Goal: Information Seeking & Learning: Understand process/instructions

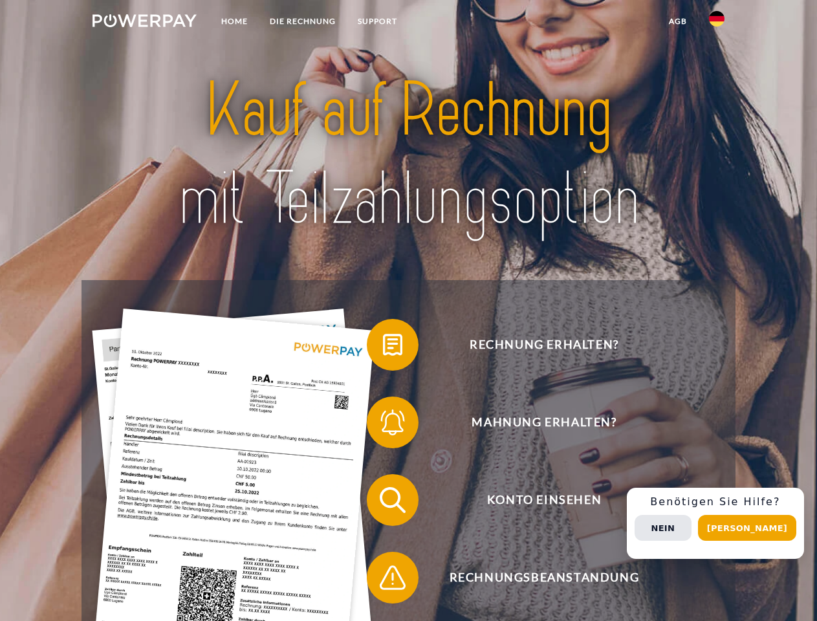
click at [144, 23] on img at bounding box center [144, 20] width 104 height 13
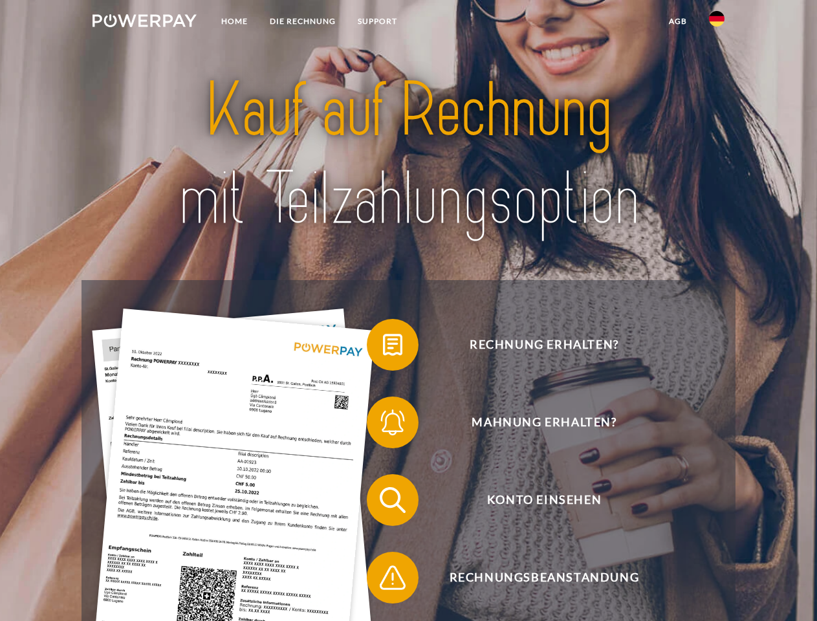
click at [717, 23] on img at bounding box center [717, 19] width 16 height 16
click at [677, 21] on link "agb" at bounding box center [678, 21] width 40 height 23
click at [383, 347] on span at bounding box center [373, 344] width 65 height 65
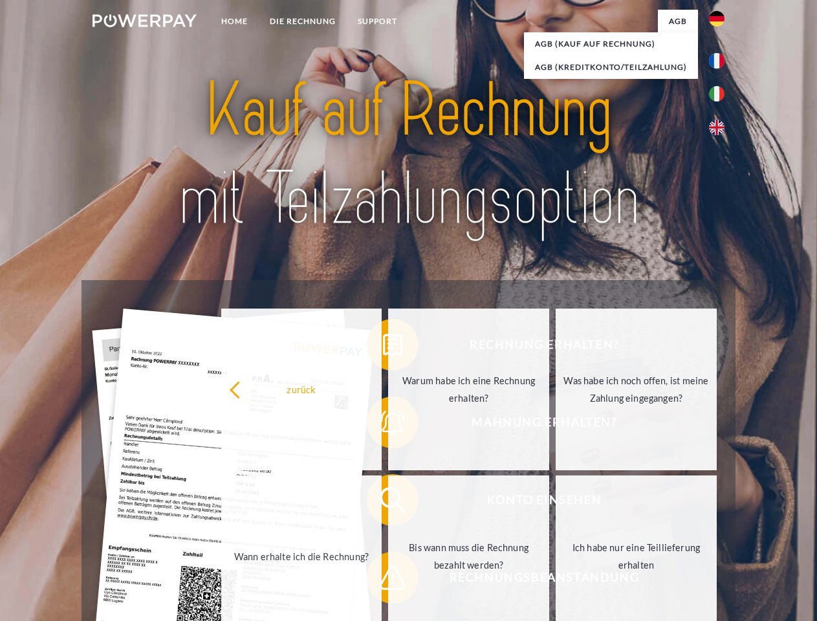
click at [383, 425] on div "zurück Warum habe ich eine Rechnung erhalten? Was habe ich noch offen, ist mein…" at bounding box center [469, 473] width 523 height 334
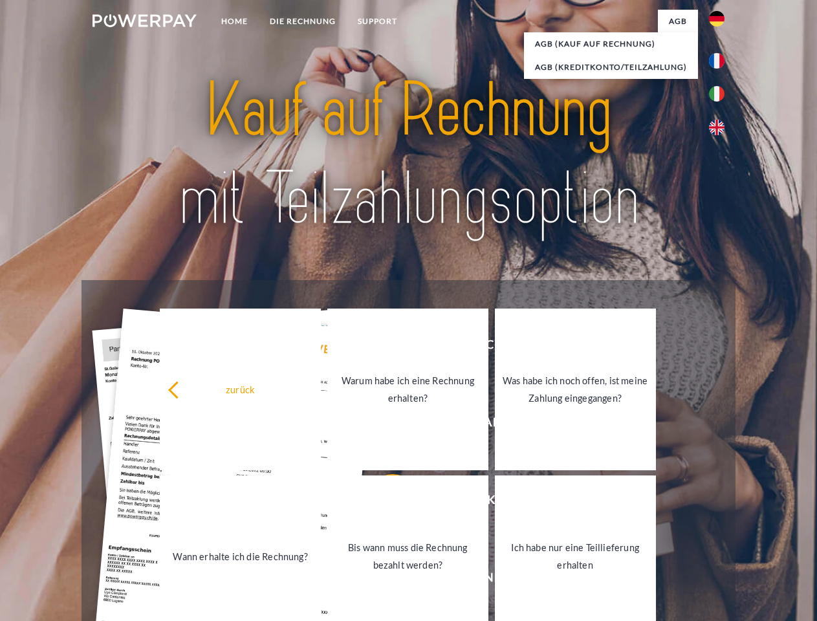
click at [383, 503] on link "Bis wann muss die Rechnung bezahlt werden?" at bounding box center [407, 556] width 161 height 162
click at [383, 580] on span at bounding box center [373, 577] width 65 height 65
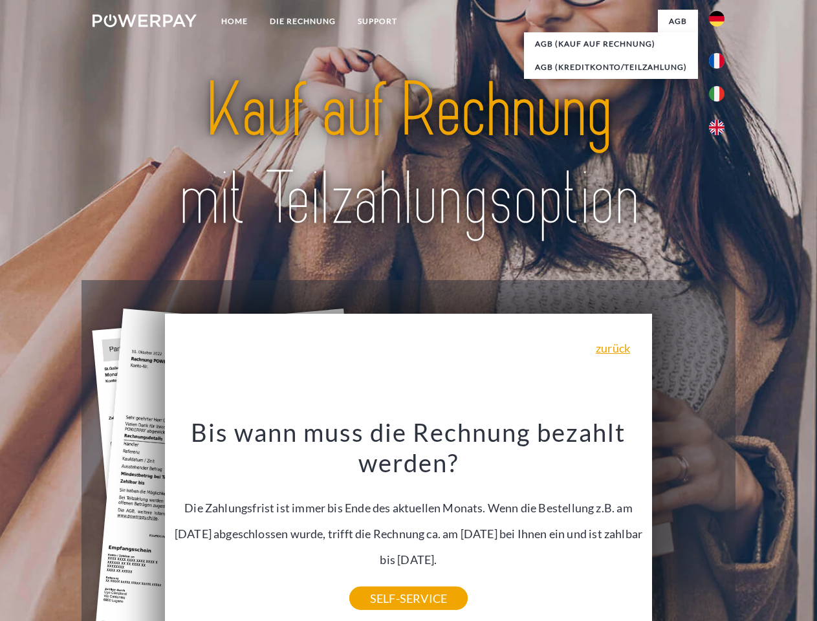
click at [720, 523] on div "Rechnung erhalten? Mahnung erhalten? Konto einsehen" at bounding box center [407, 538] width 653 height 517
click at [688, 526] on span "Konto einsehen" at bounding box center [543, 500] width 317 height 52
click at [752, 528] on header "Home DIE RECHNUNG SUPPORT" at bounding box center [408, 446] width 817 height 893
